Goal: Information Seeking & Learning: Learn about a topic

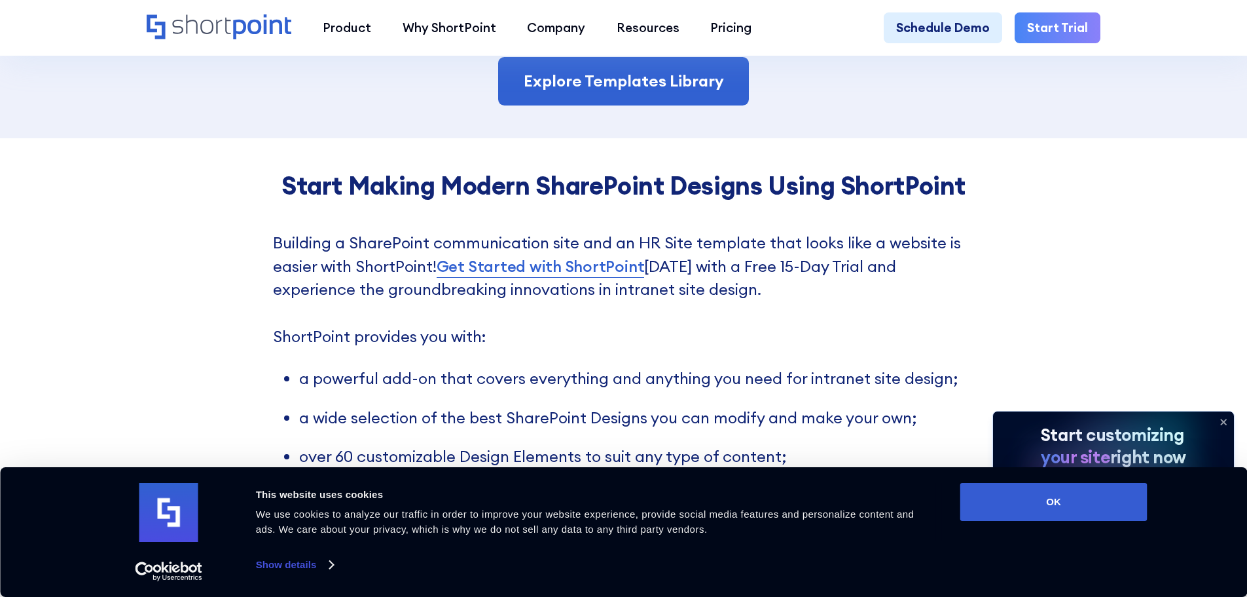
scroll to position [3012, 0]
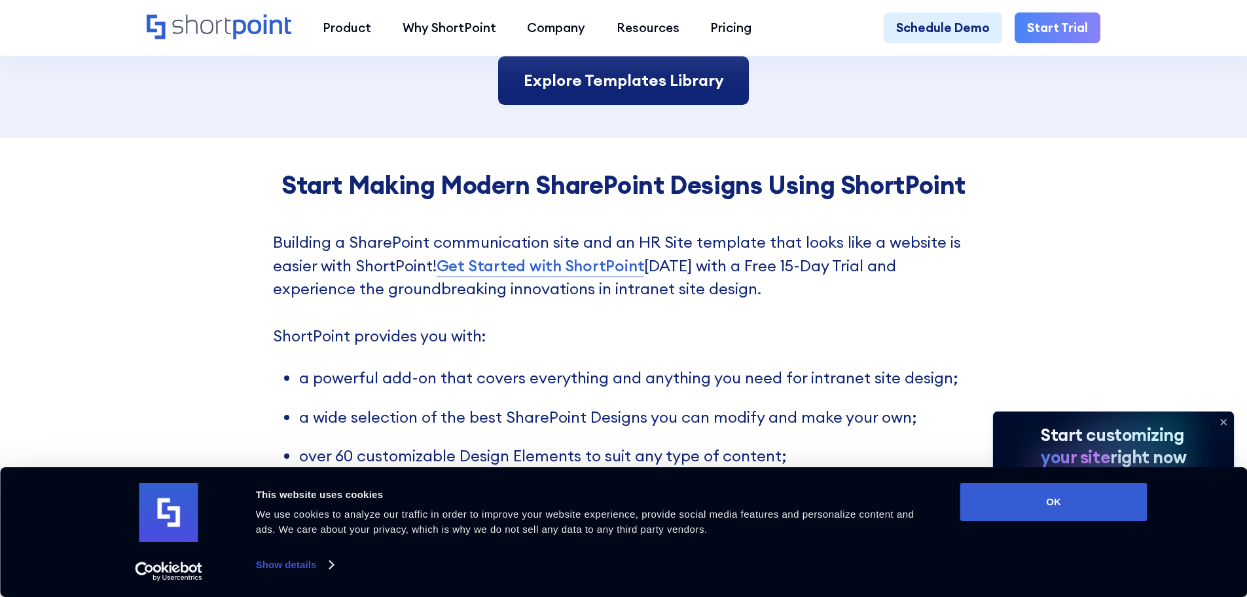
click at [627, 96] on link "Explore Templates Library" at bounding box center [623, 80] width 250 height 48
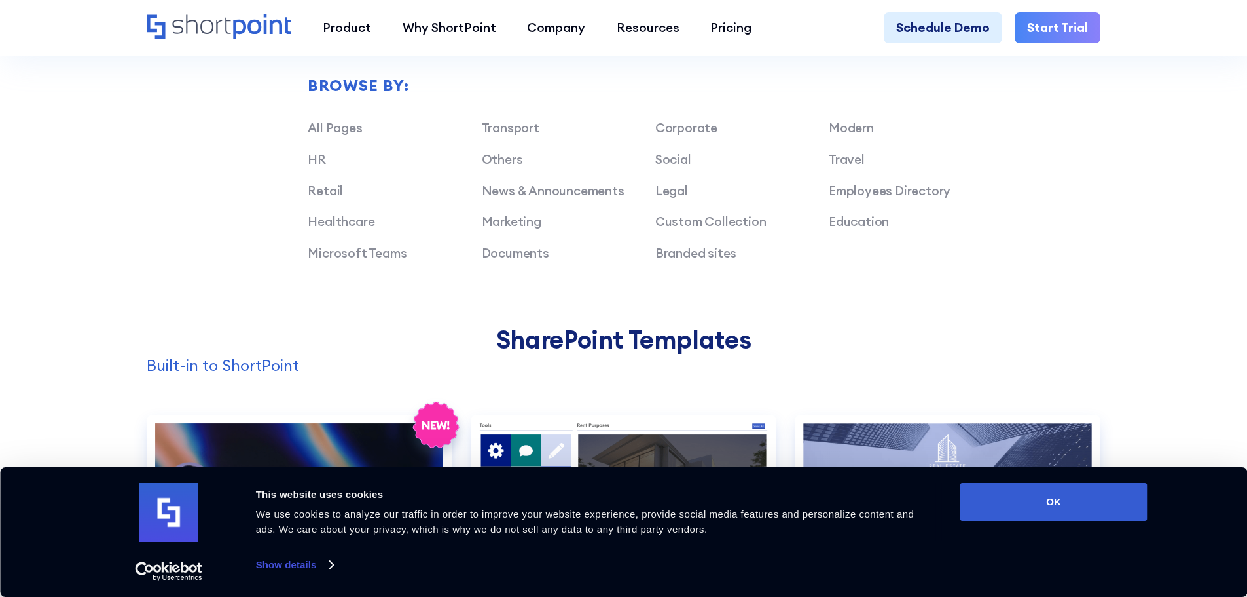
scroll to position [1113, 0]
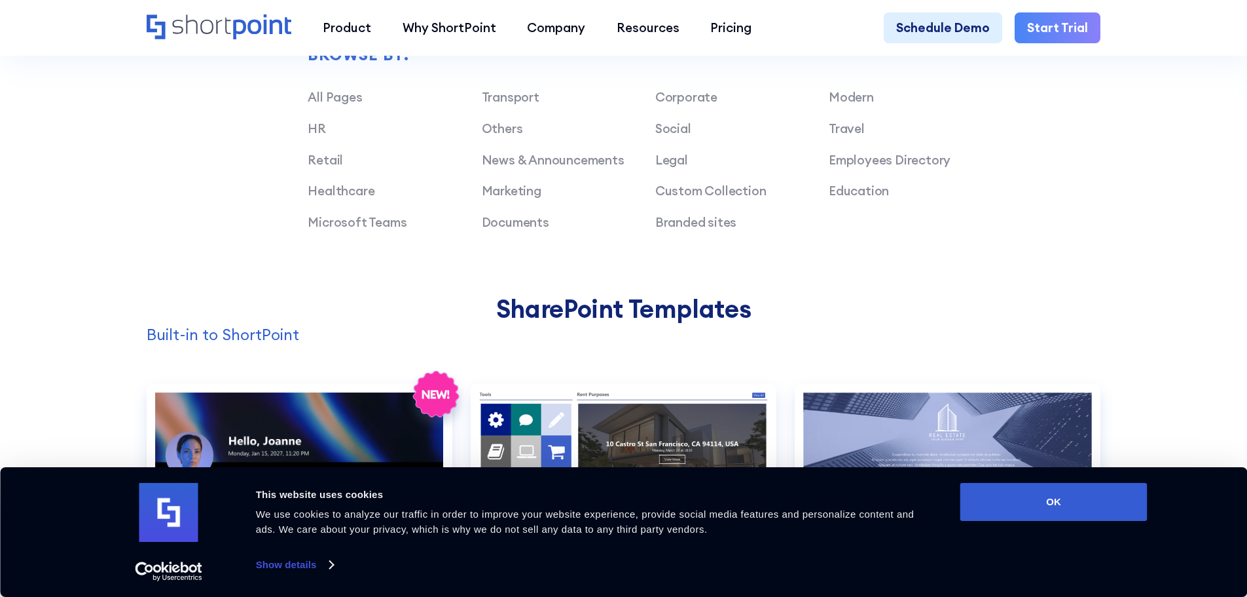
click at [319, 189] on div "Transport Corporate Modern HR Others Social Travel Retail News & Announcements …" at bounding box center [655, 166] width 695 height 156
click at [320, 196] on link "Healthcare" at bounding box center [341, 191] width 67 height 16
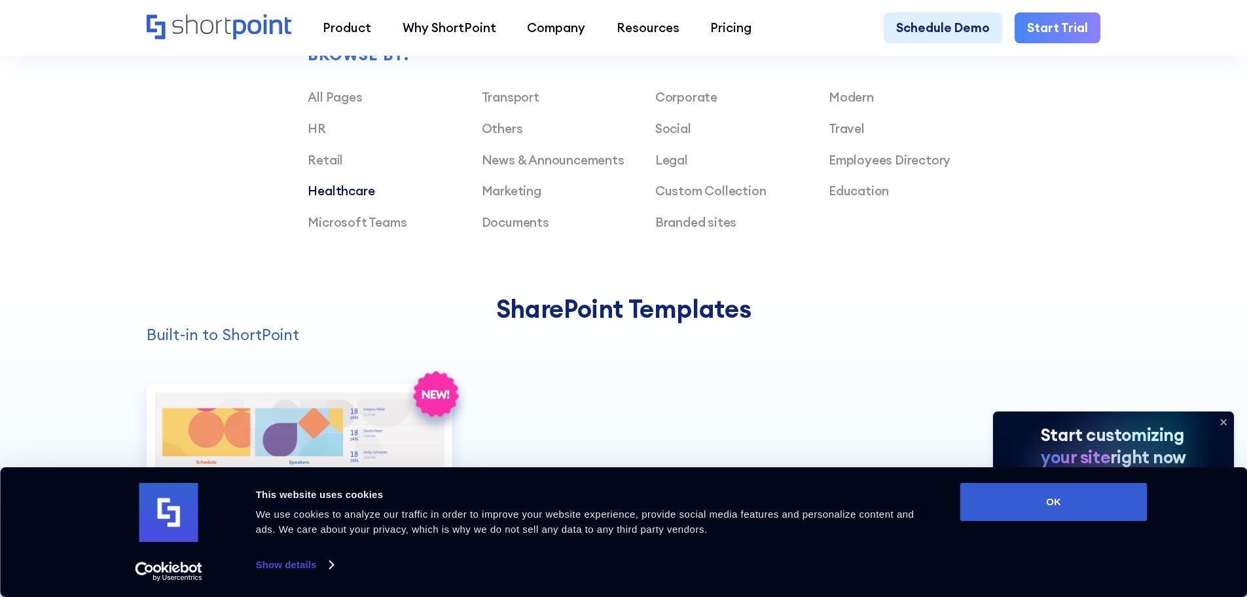
click at [347, 200] on div "Healthcare" at bounding box center [395, 190] width 174 height 19
click at [345, 198] on link "Healthcare" at bounding box center [341, 191] width 67 height 16
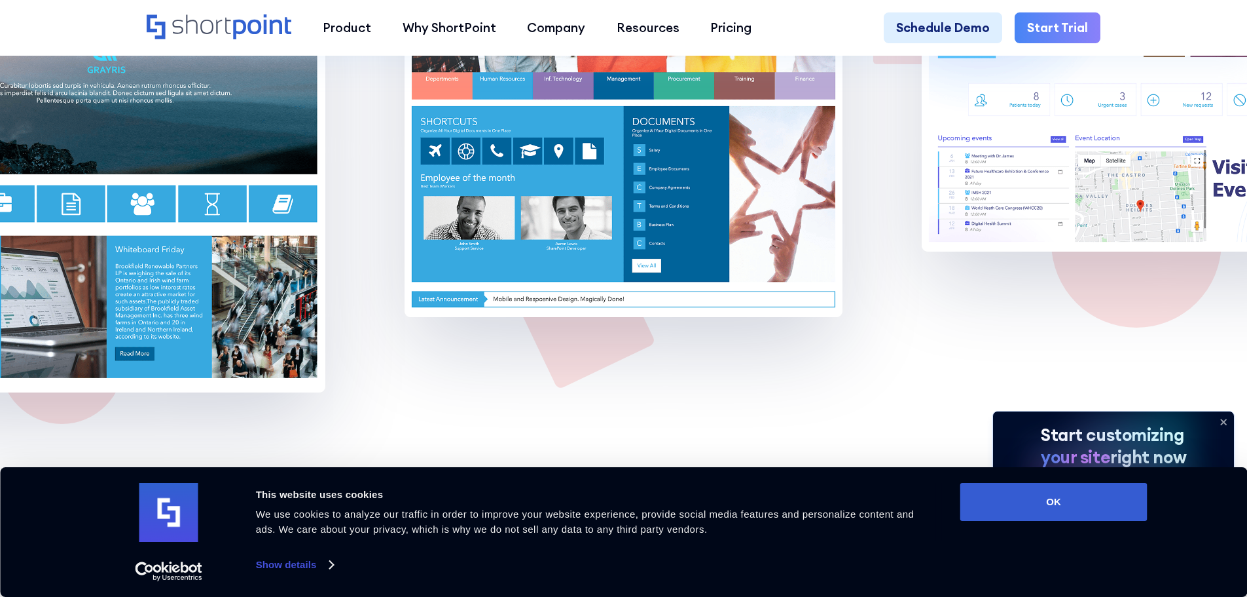
scroll to position [11263, 0]
